Goal: Task Accomplishment & Management: Manage account settings

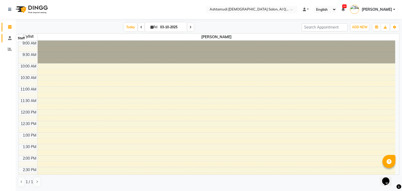
click at [9, 39] on icon at bounding box center [9, 38] width 3 height 4
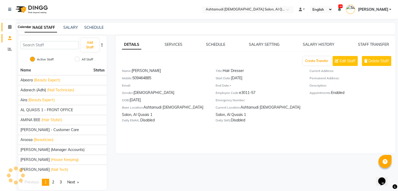
click at [8, 27] on icon at bounding box center [9, 27] width 3 height 4
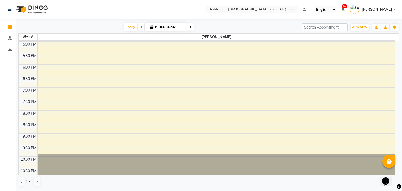
scroll to position [185, 0]
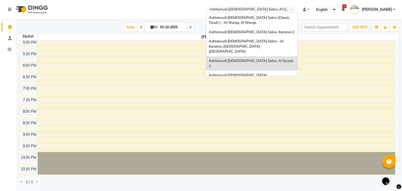
click at [256, 7] on div "× Ashtamudi [DEMOGRAPHIC_DATA] Salon, Al Qusais 1" at bounding box center [248, 9] width 79 height 5
click at [250, 18] on span "Ashtamudi [DEMOGRAPHIC_DATA] Salon (Classic Touch ) – Al Warqa, Al Warqa" at bounding box center [249, 19] width 81 height 9
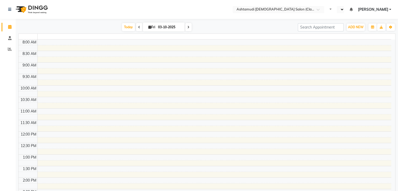
select select "en"
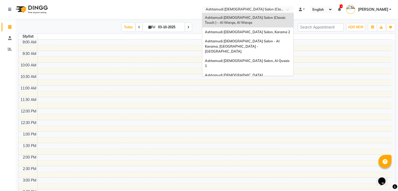
click at [265, 9] on input "text" at bounding box center [242, 9] width 76 height 5
click at [12, 38] on span at bounding box center [9, 38] width 9 height 6
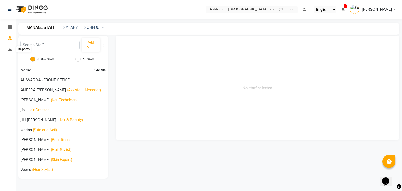
click at [8, 51] on icon at bounding box center [10, 49] width 4 height 4
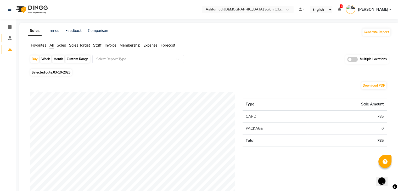
click at [9, 35] on link "Staff" at bounding box center [8, 38] width 13 height 9
